Goal: Information Seeking & Learning: Learn about a topic

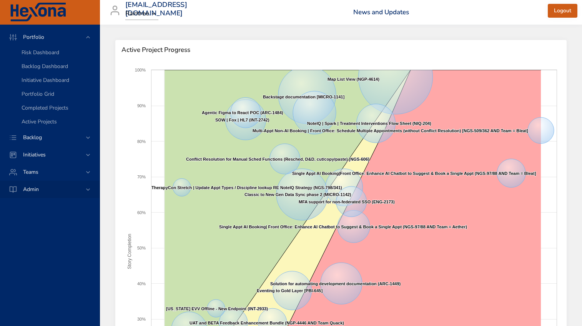
scroll to position [2, 0]
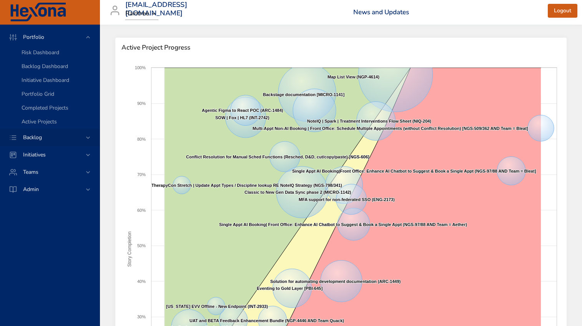
click at [34, 138] on span "Backlog" at bounding box center [32, 137] width 31 height 7
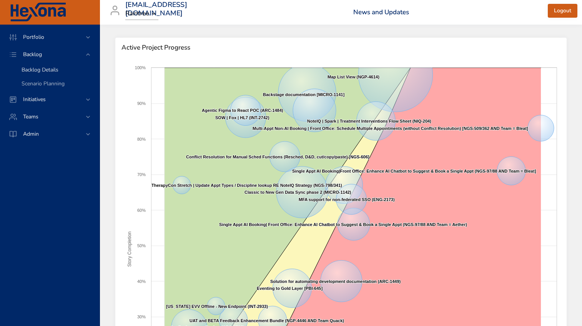
click at [40, 69] on span "Backlog Details" at bounding box center [40, 69] width 37 height 7
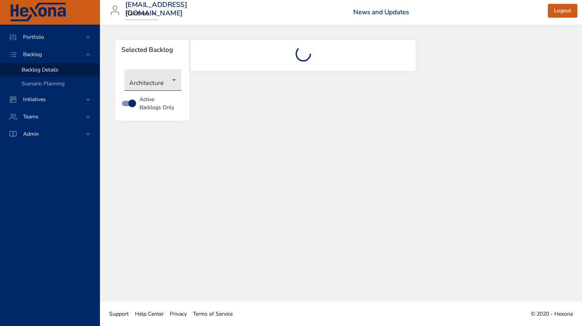
click at [174, 82] on body "Portfolio Backlog Backlog Details Scenario Planning Initiatives Teams Admin [PE…" at bounding box center [291, 163] width 582 height 326
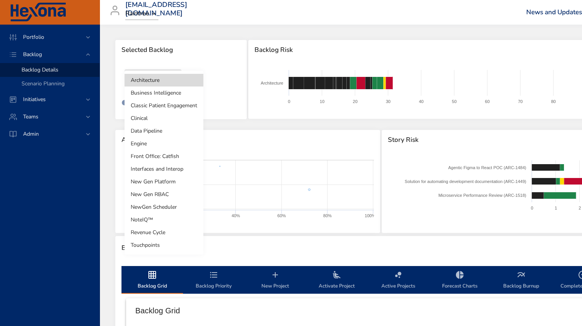
click at [151, 194] on li "New Gen RBAC" at bounding box center [163, 194] width 79 height 13
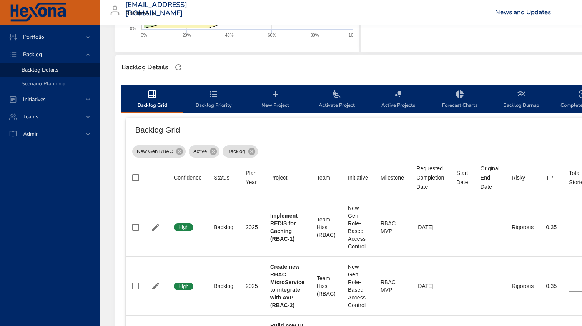
scroll to position [147, 0]
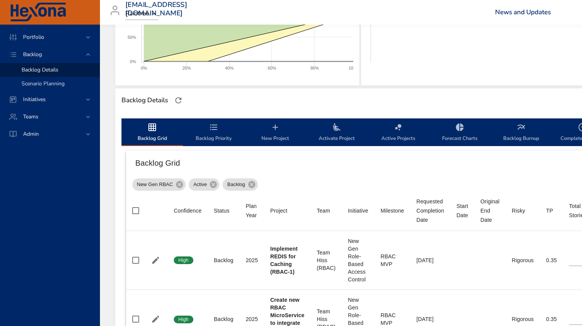
click at [41, 85] on span "Scenario Planning" at bounding box center [43, 83] width 43 height 7
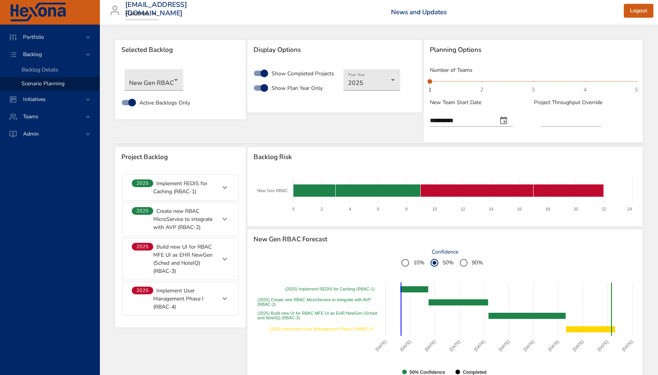
click at [481, 83] on span "1 2 3 4 5 1" at bounding box center [533, 81] width 207 height 11
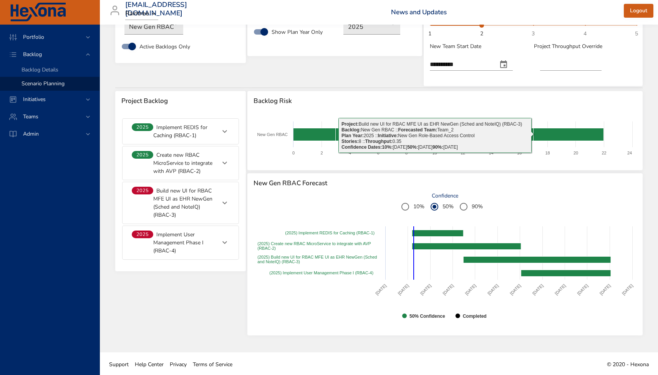
scroll to position [57, 0]
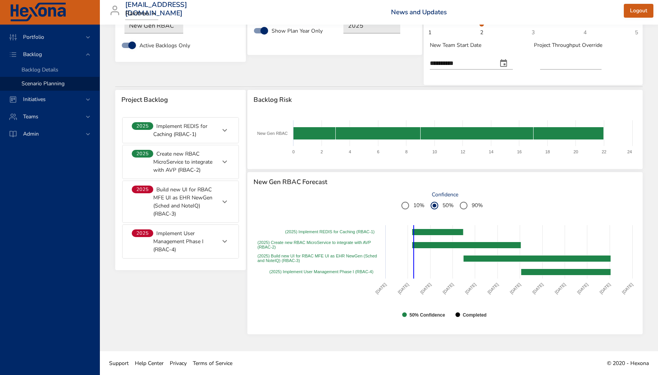
click at [501, 325] on div "Created with Highcharts 9.0.1 50% Confidence Completed [DATE] [DATE] [DATE] [DA…" at bounding box center [444, 274] width 395 height 119
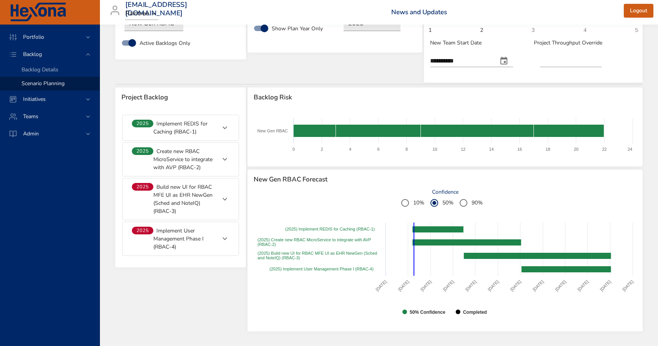
scroll to position [61, 0]
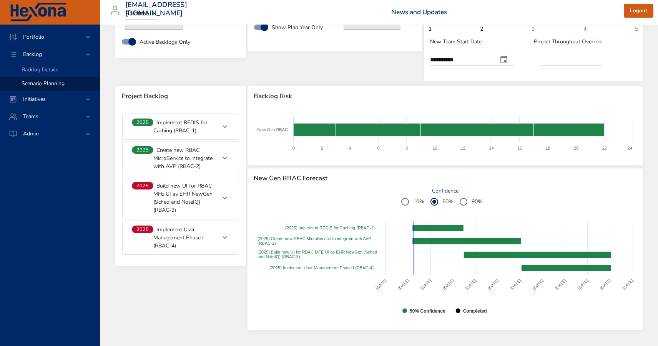
click at [340, 54] on div "Display Options Show Completed Projects Show Plan Year Only Plan Year [DATE]" at bounding box center [335, 30] width 176 height 105
click at [311, 188] on div "Confidence 10% 50% 90%" at bounding box center [445, 199] width 396 height 23
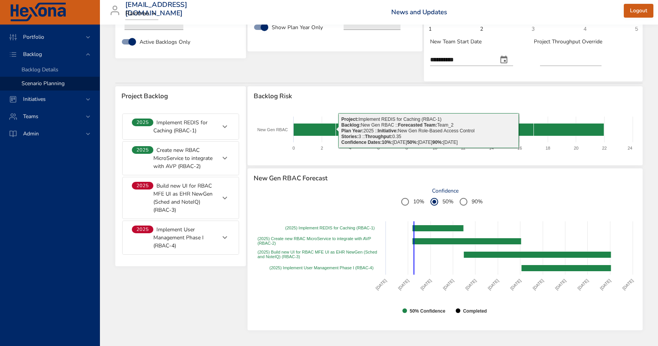
click at [320, 112] on div "Created with Highcharts 9.0.1 New Gen RBAC 0 2 4 6 8 10 12 14 16 18 20 22 24 Pr…" at bounding box center [444, 136] width 395 height 59
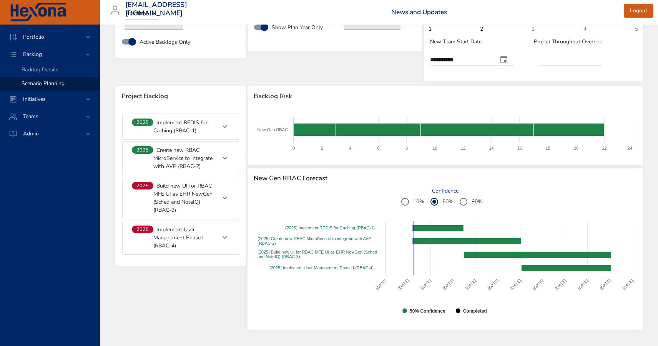
click at [403, 110] on div "Created with Highcharts 9.0.1 New Gen RBAC 0 2 4 6 8 10 12 14 16 18 20 22 24 Pr…" at bounding box center [444, 136] width 395 height 59
click at [22, 193] on div "Portfolio Backlog Backlog Details Scenario Planning Initiatives Teams Admin" at bounding box center [50, 186] width 100 height 322
click at [307, 72] on div "Display Options Show Completed Projects Show Plan Year Only Plan Year [DATE]" at bounding box center [335, 30] width 176 height 105
